Goal: Transaction & Acquisition: Purchase product/service

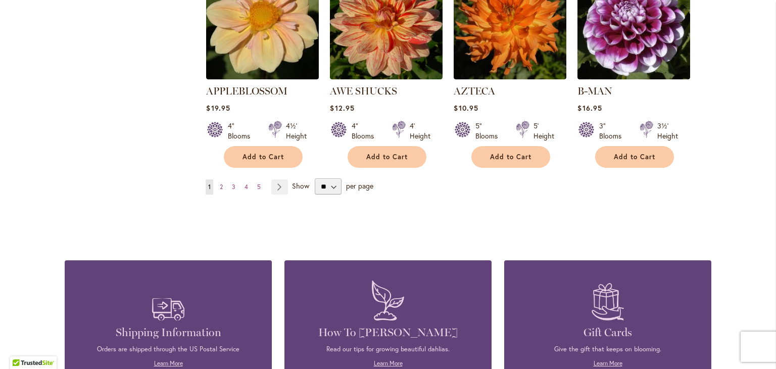
scroll to position [913, 0]
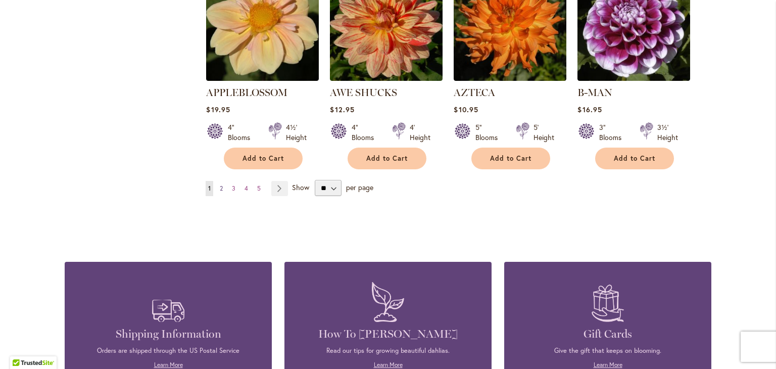
click at [217, 181] on link "Page 2" at bounding box center [221, 188] width 8 height 15
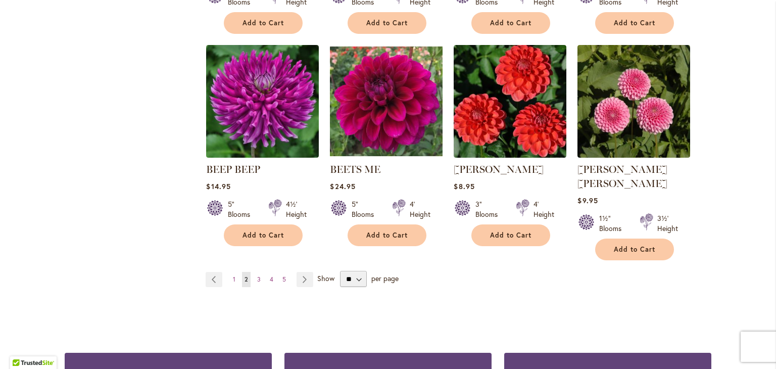
scroll to position [823, 0]
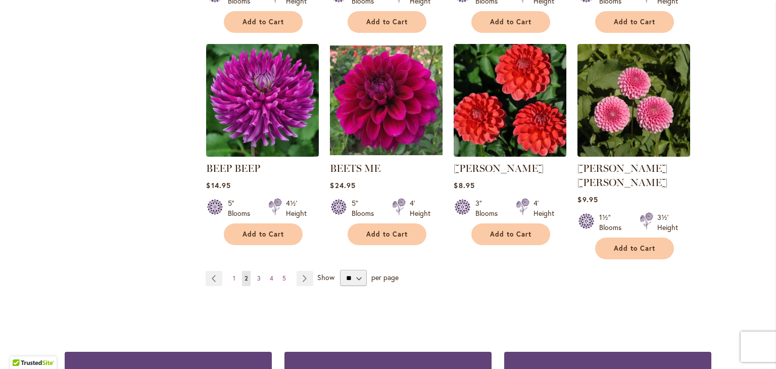
click at [255, 271] on link "Page 3" at bounding box center [259, 278] width 9 height 15
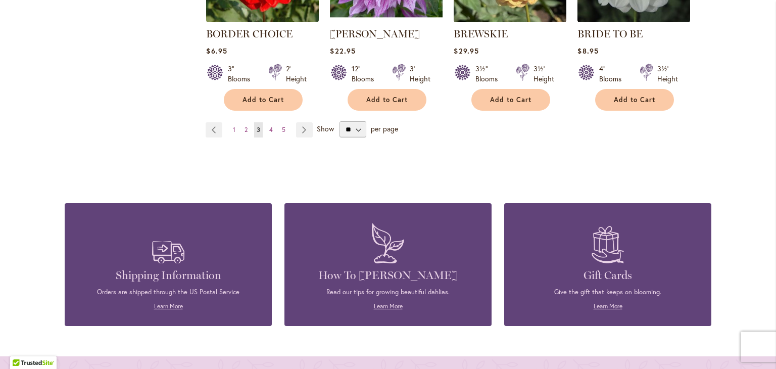
scroll to position [933, 0]
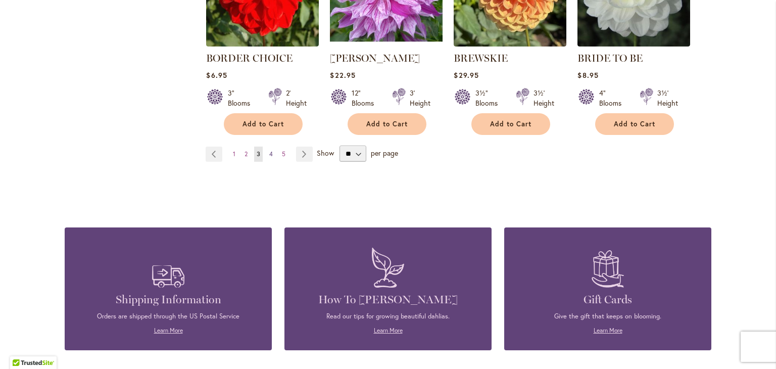
click at [269, 151] on span "4" at bounding box center [271, 154] width 4 height 8
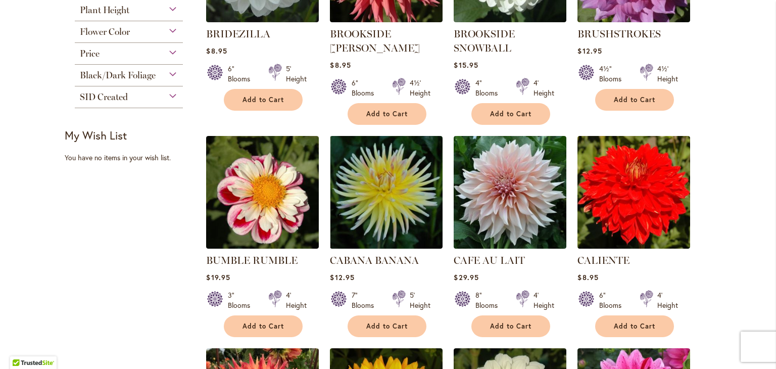
scroll to position [322, 0]
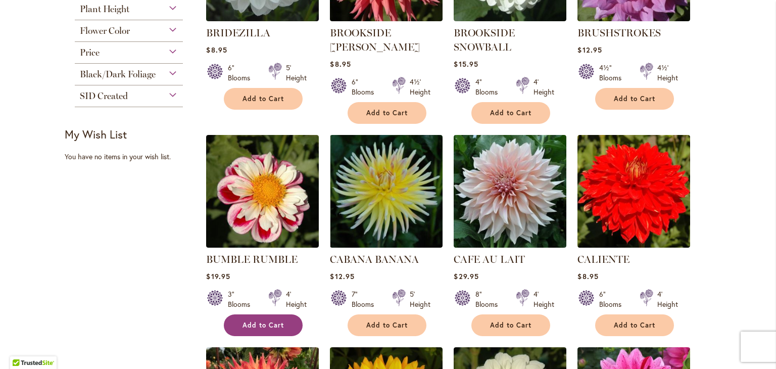
click at [242, 324] on span "Add to Cart" at bounding box center [262, 325] width 41 height 9
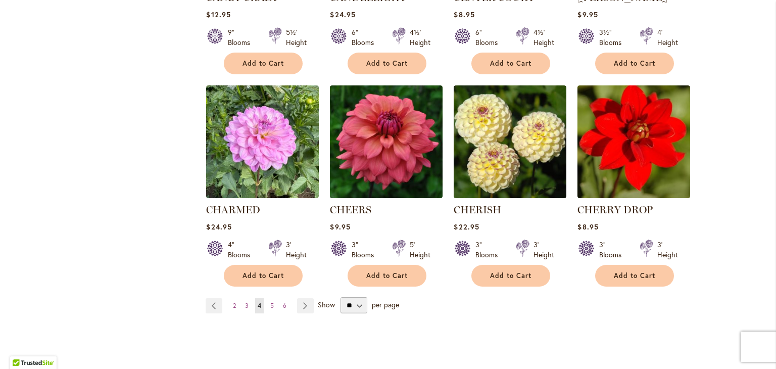
scroll to position [797, 0]
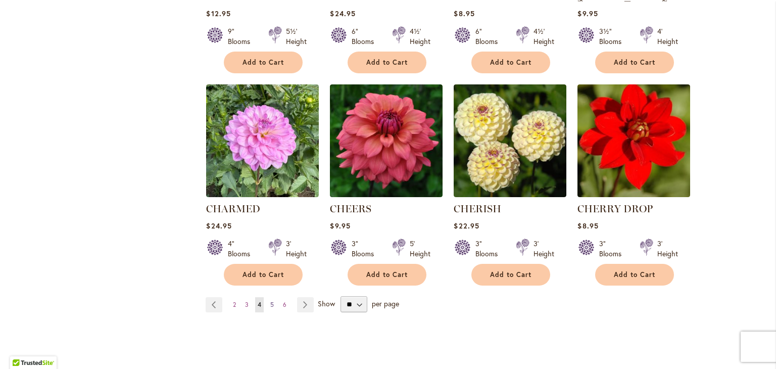
click at [270, 300] on span "5" at bounding box center [272, 304] width 4 height 8
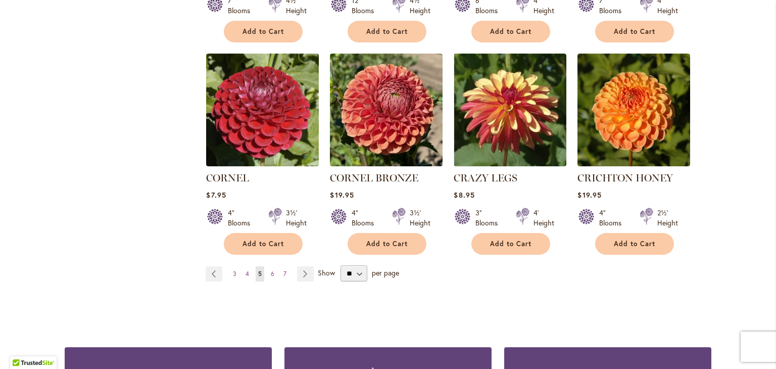
scroll to position [847, 0]
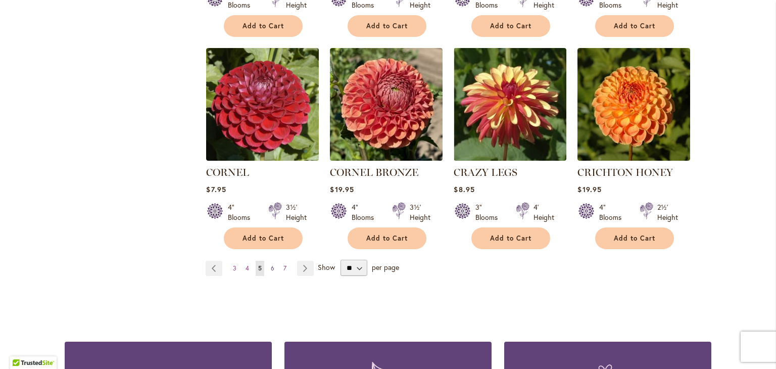
click at [271, 264] on span "6" at bounding box center [273, 268] width 4 height 8
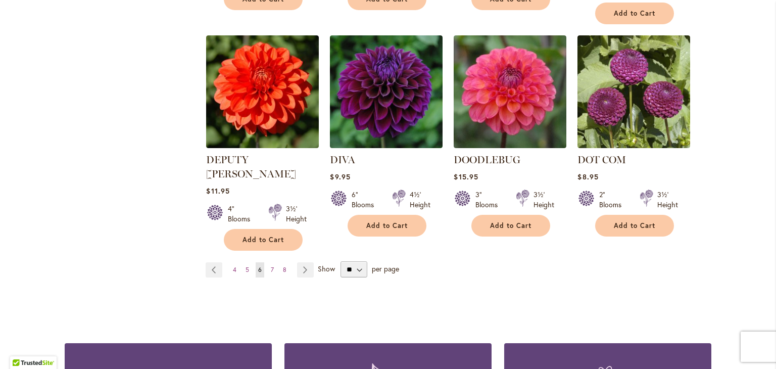
scroll to position [862, 0]
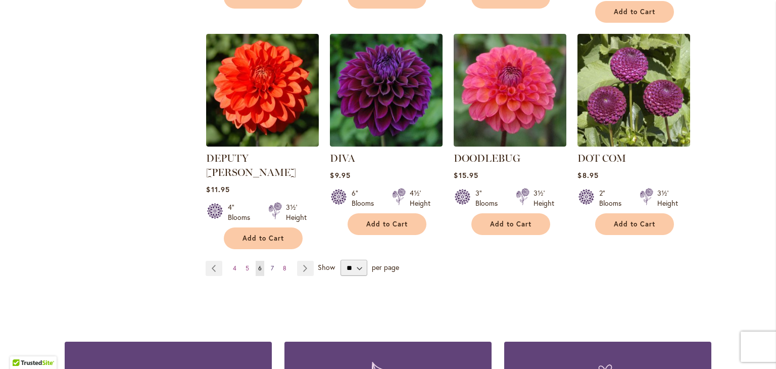
click at [271, 264] on span "7" at bounding box center [272, 268] width 3 height 8
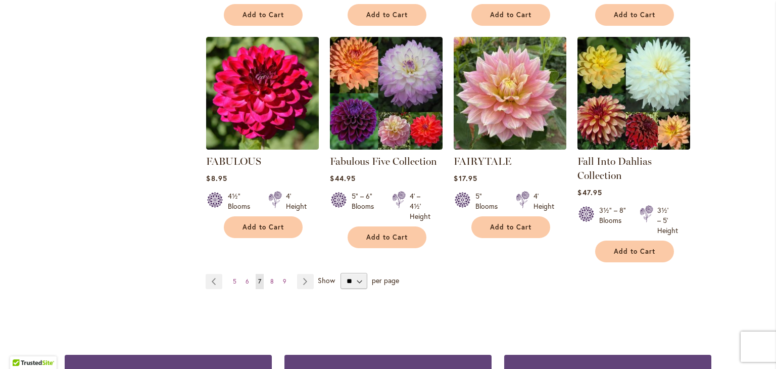
scroll to position [833, 0]
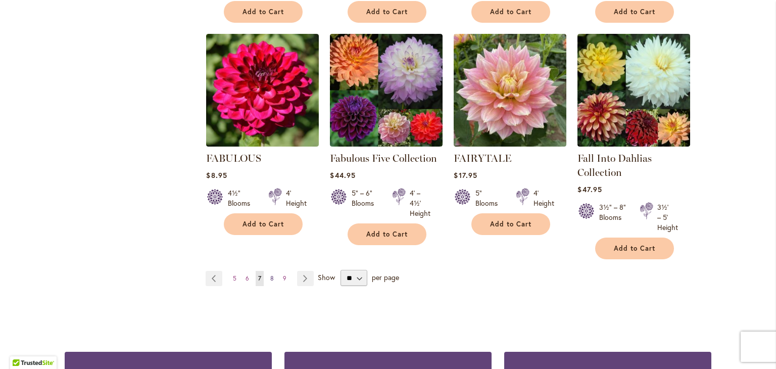
click at [270, 274] on span "8" at bounding box center [272, 278] width 4 height 8
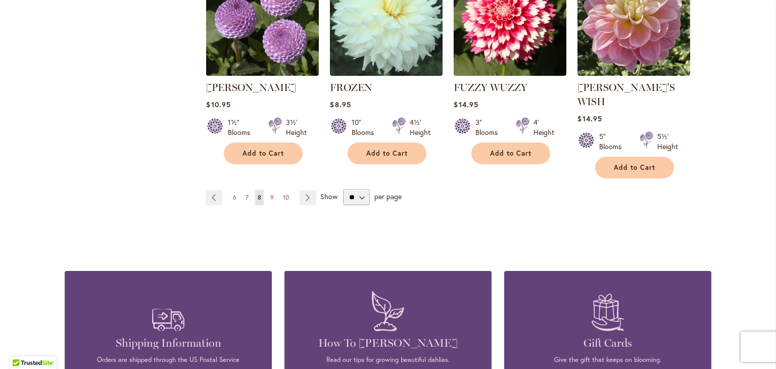
scroll to position [947, 0]
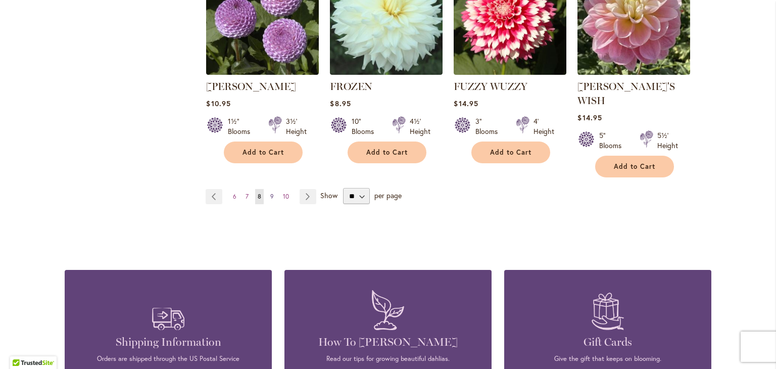
click at [270, 192] on span "9" at bounding box center [272, 196] width 4 height 8
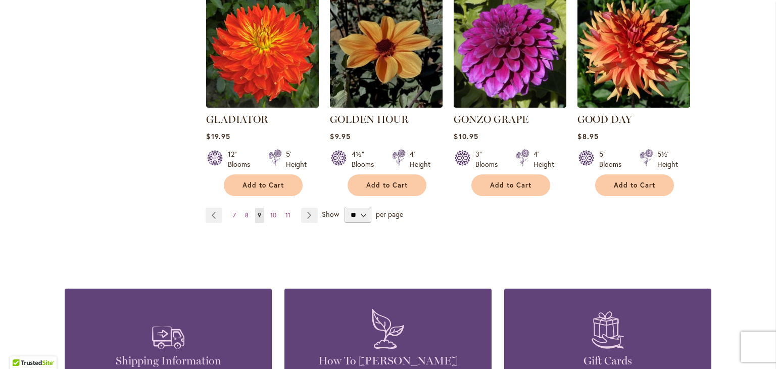
scroll to position [908, 0]
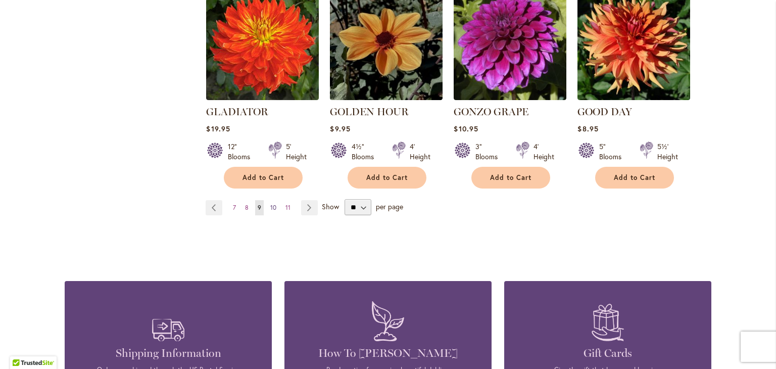
click at [270, 204] on span "10" at bounding box center [273, 208] width 6 height 8
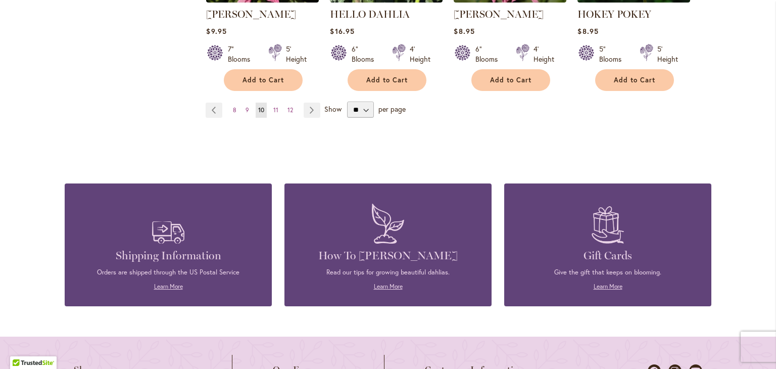
scroll to position [1001, 0]
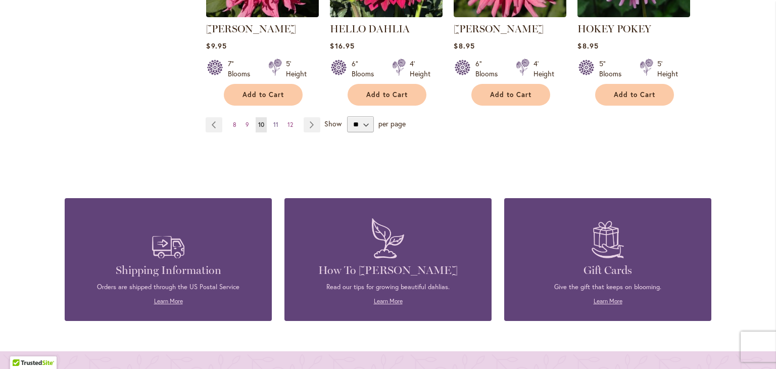
click at [273, 121] on span "11" at bounding box center [275, 125] width 5 height 8
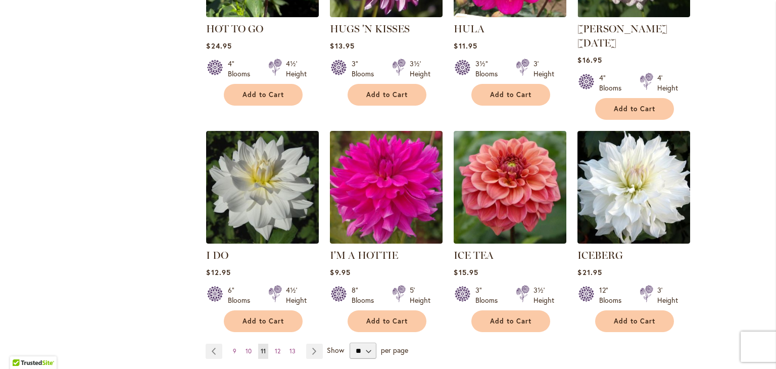
scroll to position [767, 0]
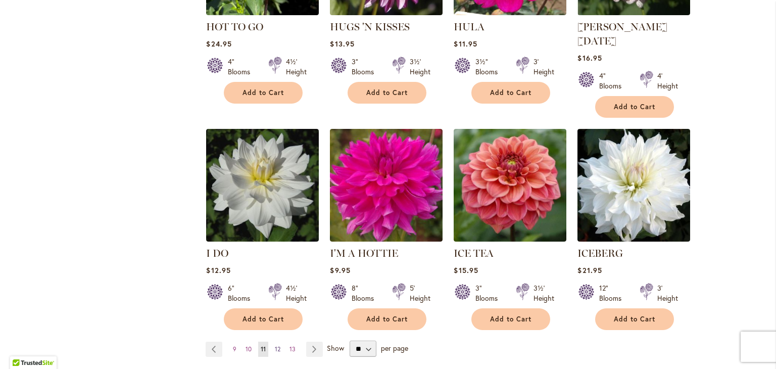
click at [276, 345] on span "12" at bounding box center [278, 349] width 6 height 8
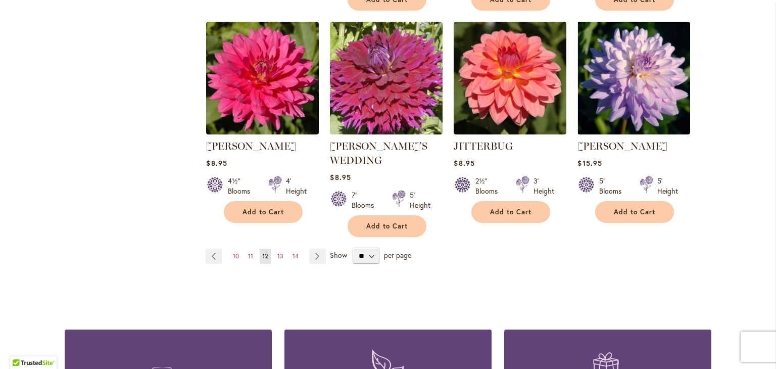
scroll to position [873, 0]
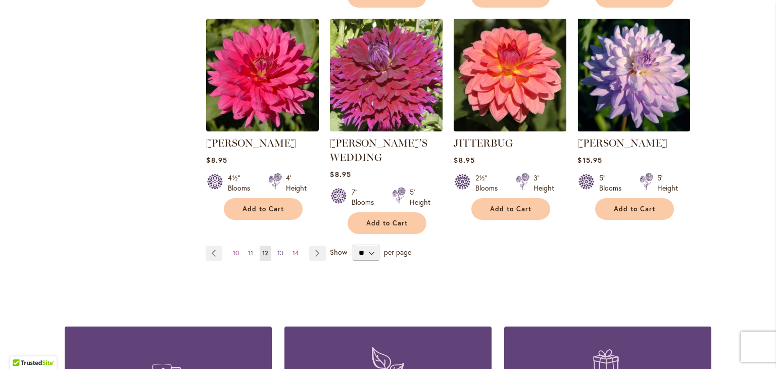
click at [277, 249] on span "13" at bounding box center [280, 253] width 6 height 8
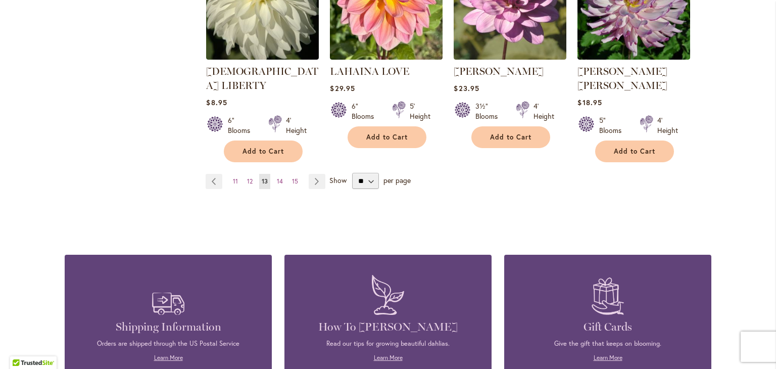
scroll to position [925, 0]
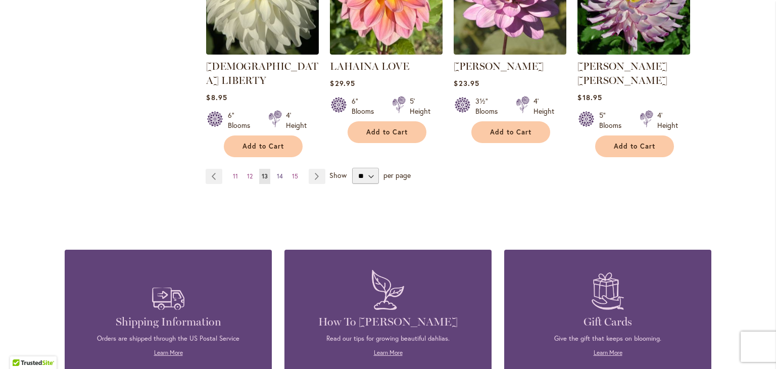
click at [279, 169] on link "Page 14" at bounding box center [279, 176] width 11 height 15
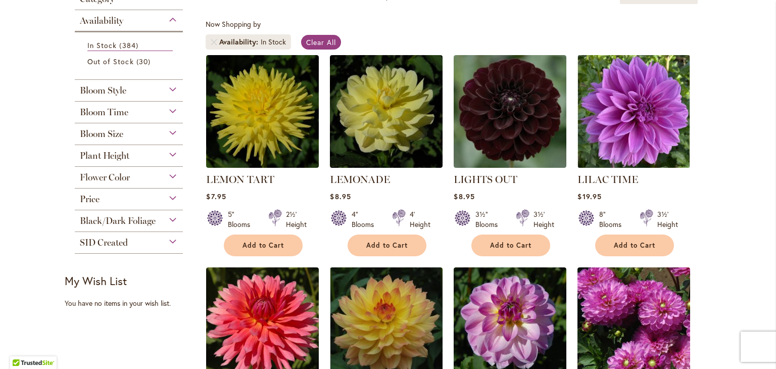
scroll to position [203, 0]
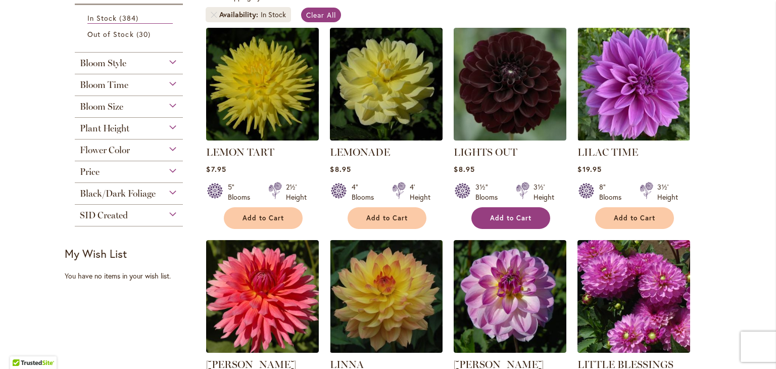
click at [500, 215] on span "Add to Cart" at bounding box center [510, 218] width 41 height 9
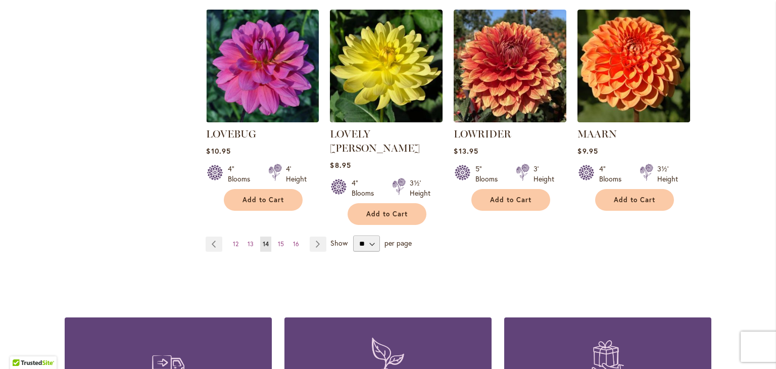
scroll to position [886, 0]
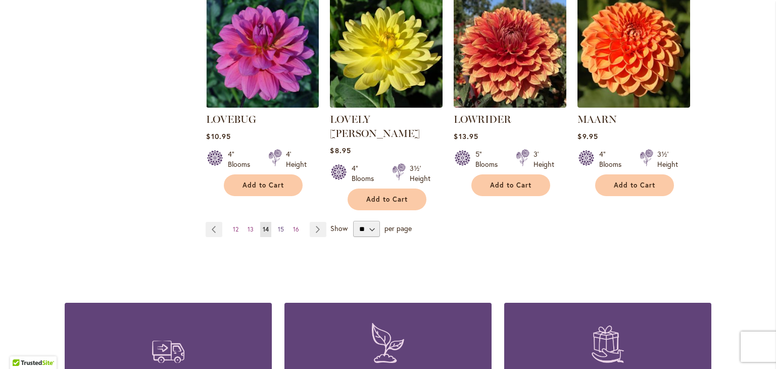
click at [278, 225] on span "15" at bounding box center [281, 229] width 6 height 8
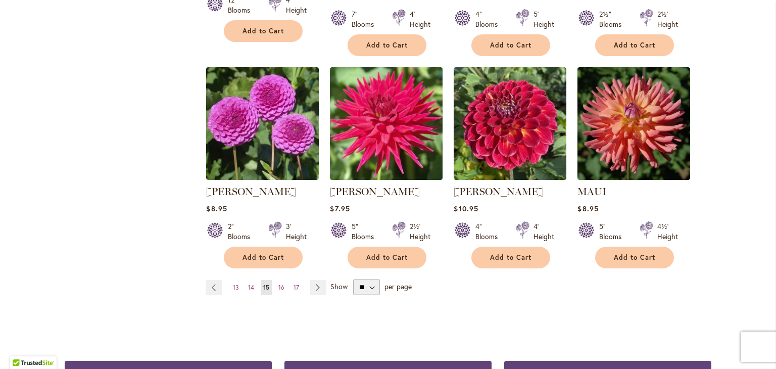
scroll to position [812, 0]
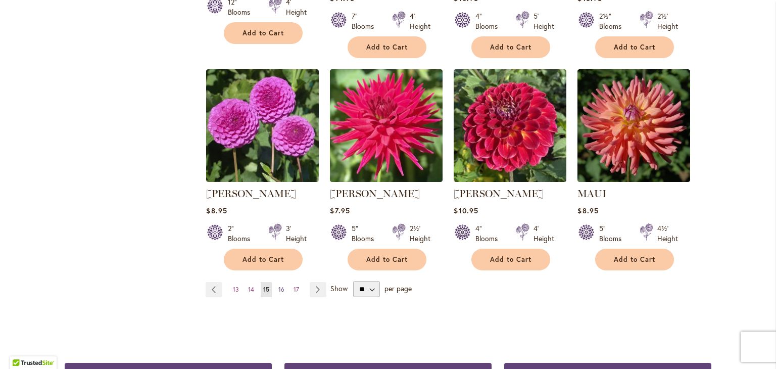
click at [278, 287] on span "16" at bounding box center [281, 289] width 6 height 8
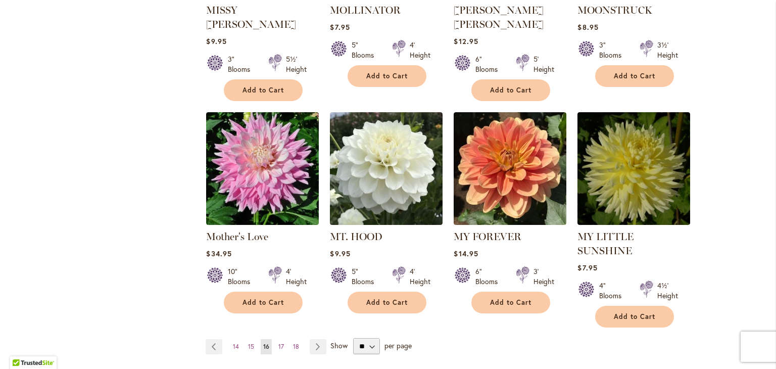
scroll to position [785, 0]
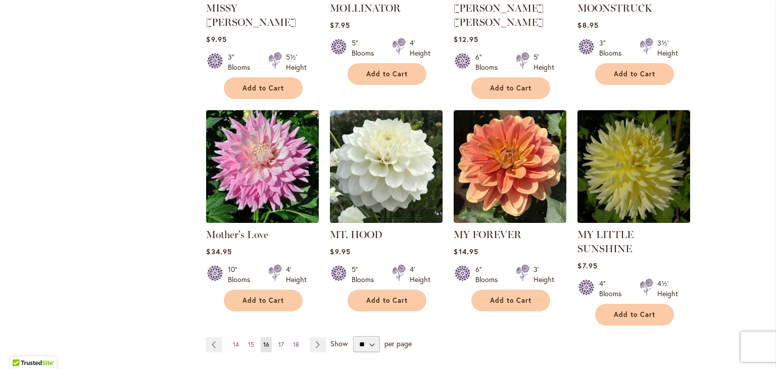
click at [278, 340] on span "17" at bounding box center [281, 344] width 6 height 8
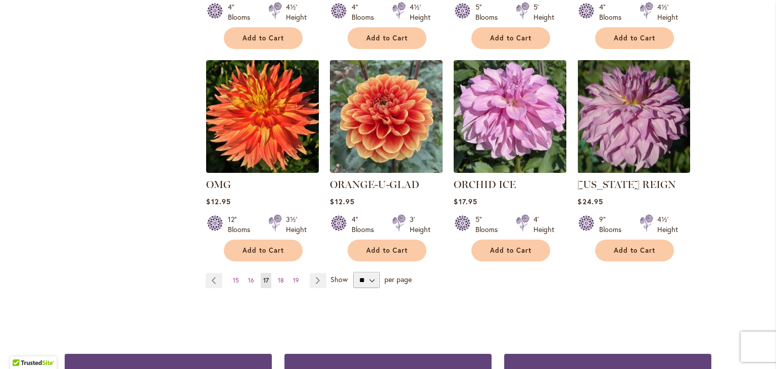
scroll to position [808, 0]
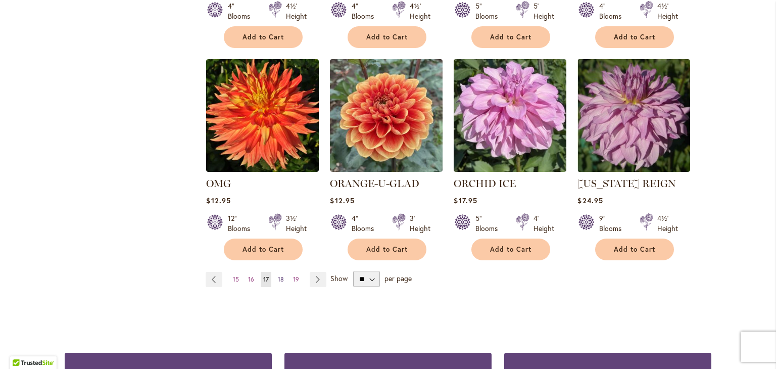
click at [278, 275] on span "18" at bounding box center [281, 279] width 6 height 8
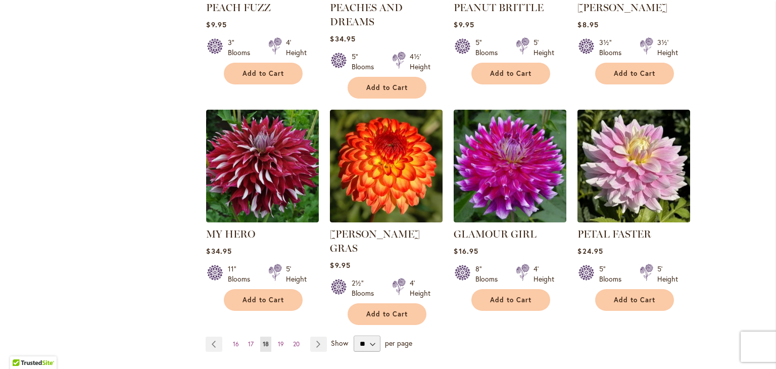
scroll to position [789, 0]
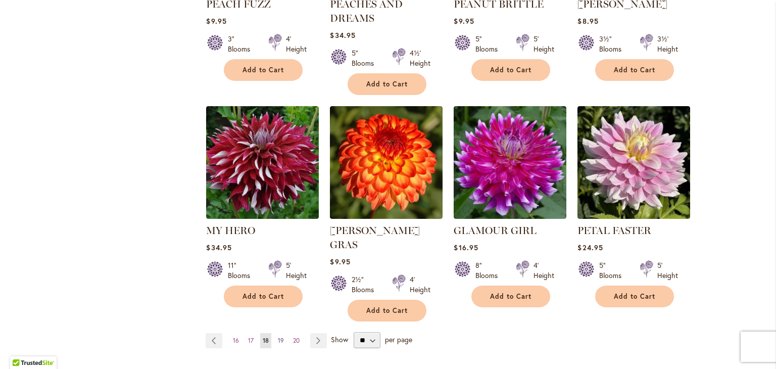
click at [278, 336] on span "19" at bounding box center [281, 340] width 6 height 8
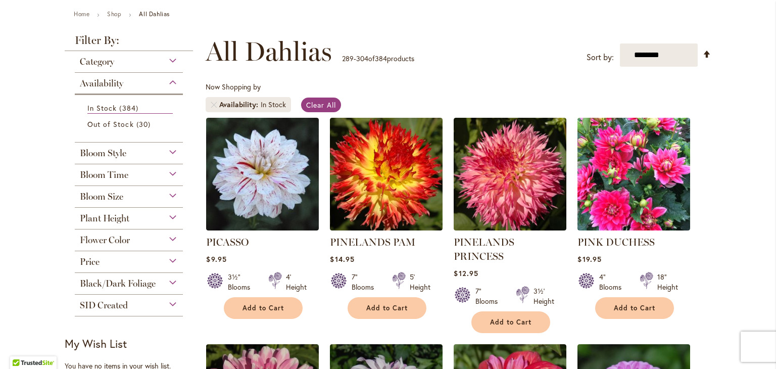
scroll to position [114, 0]
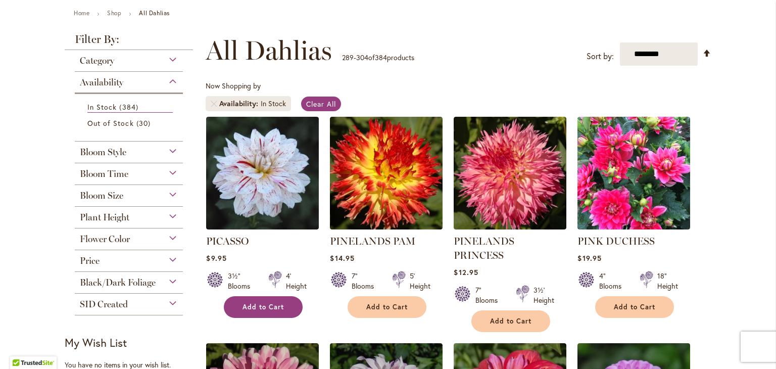
click at [261, 307] on span "Add to Cart" at bounding box center [262, 306] width 41 height 9
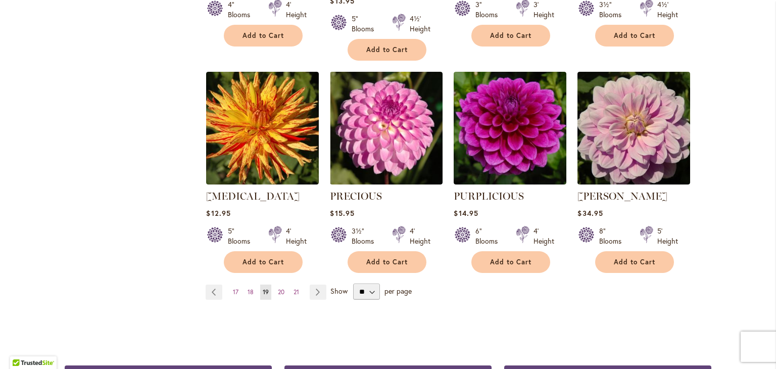
scroll to position [824, 0]
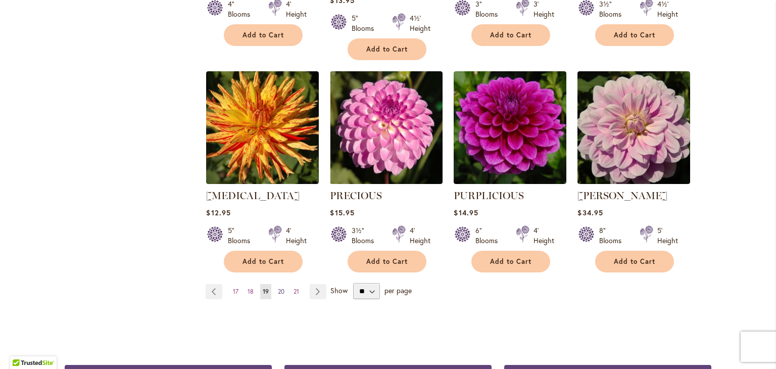
click at [278, 287] on span "20" at bounding box center [281, 291] width 7 height 8
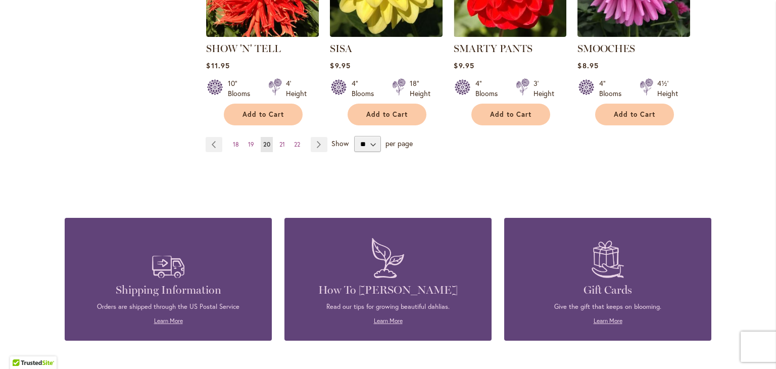
scroll to position [974, 0]
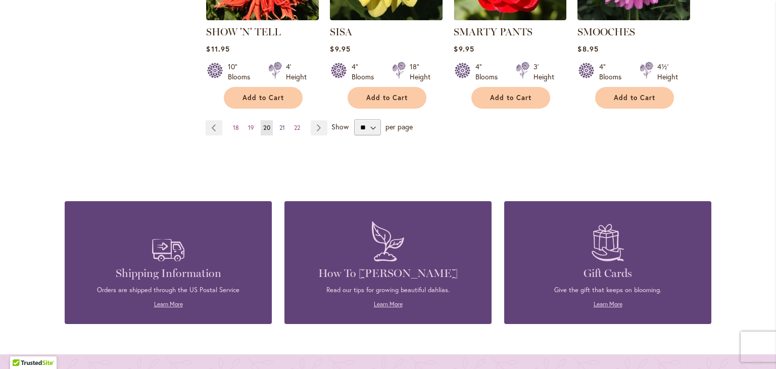
click at [279, 124] on span "21" at bounding box center [282, 128] width 6 height 8
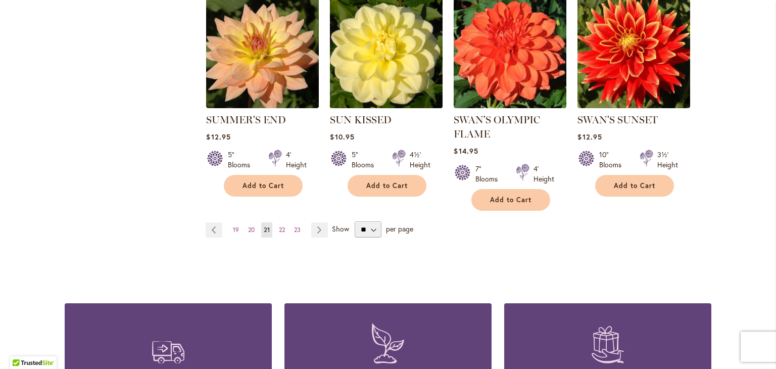
scroll to position [876, 0]
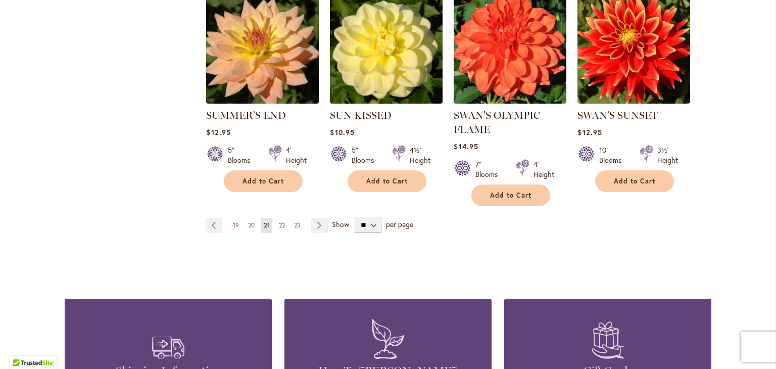
click at [279, 223] on span "22" at bounding box center [282, 225] width 6 height 8
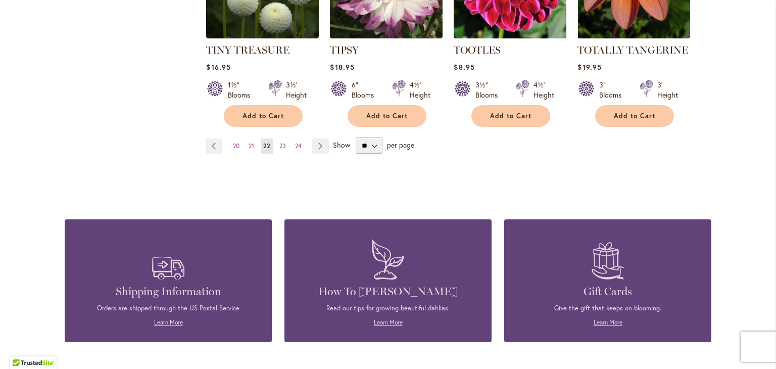
scroll to position [947, 0]
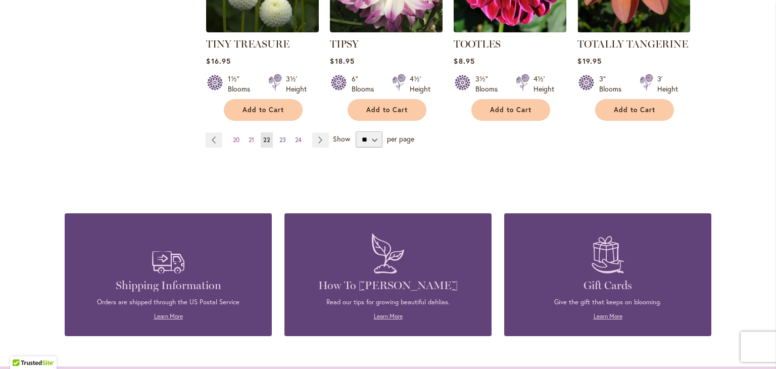
click at [281, 136] on span "23" at bounding box center [282, 140] width 7 height 8
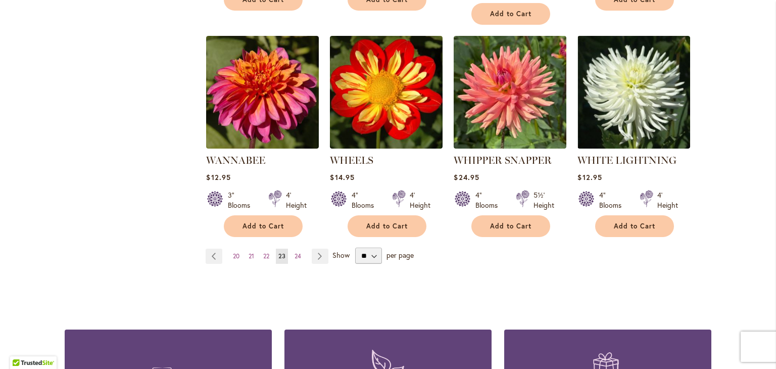
scroll to position [846, 0]
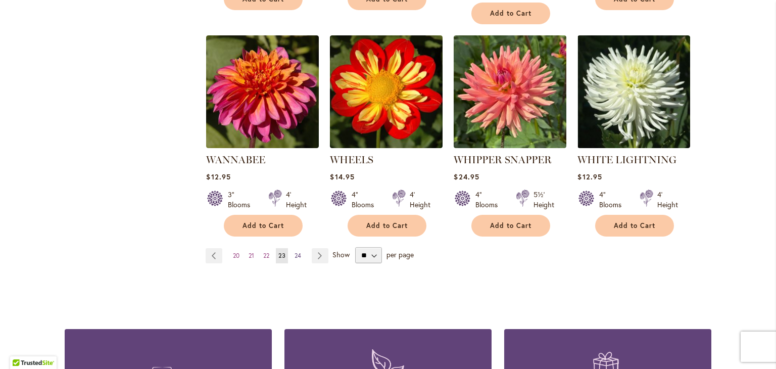
click at [299, 248] on link "Page 24" at bounding box center [298, 255] width 12 height 15
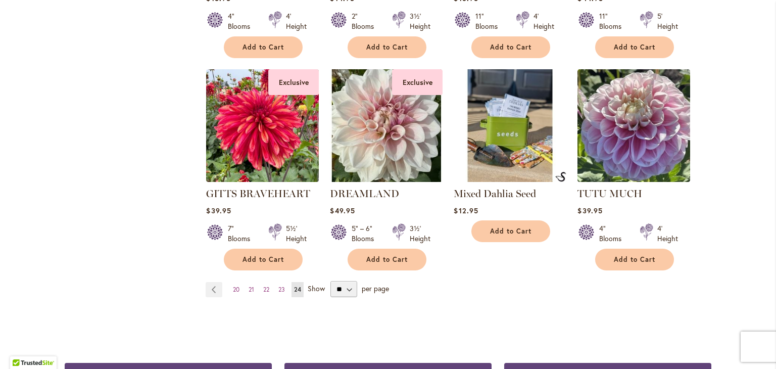
scroll to position [799, 0]
